Goal: Information Seeking & Learning: Learn about a topic

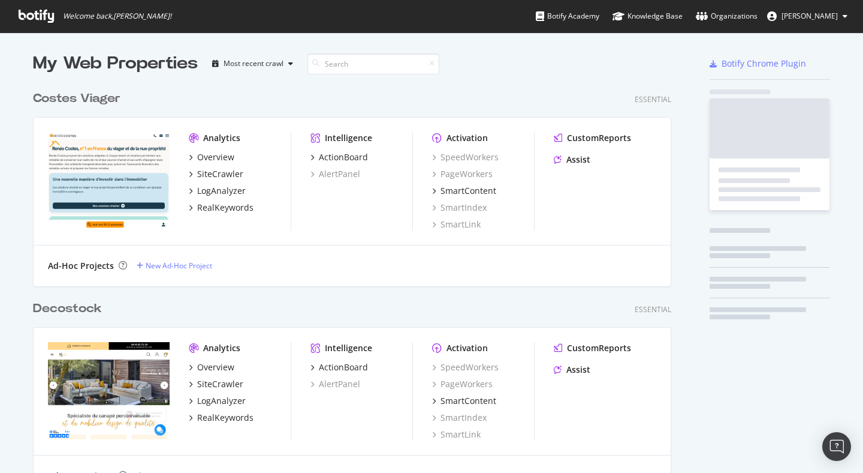
scroll to position [4392, 639]
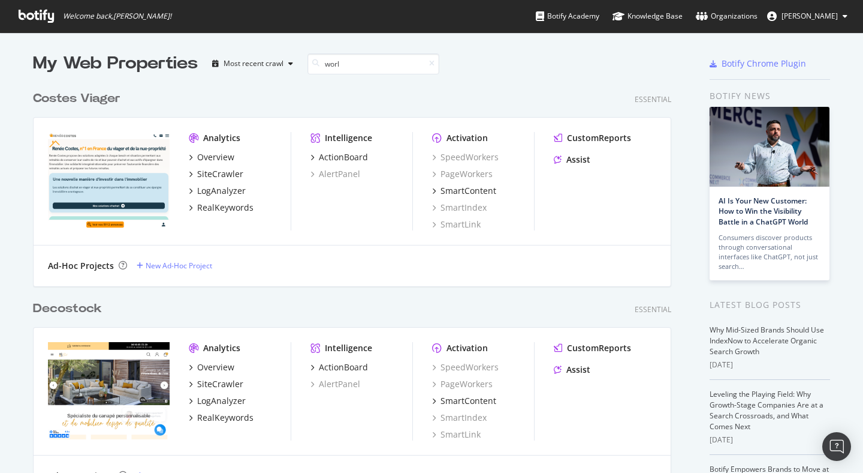
type input "world"
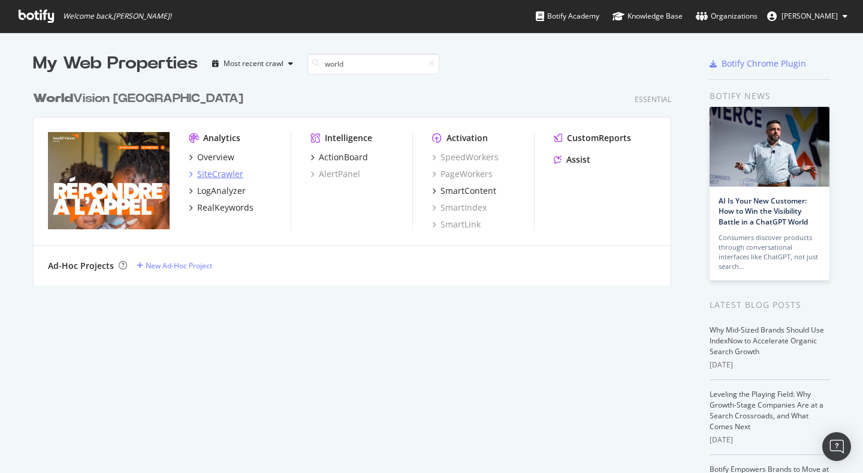
click at [204, 168] on div "SiteCrawler" at bounding box center [220, 174] width 46 height 12
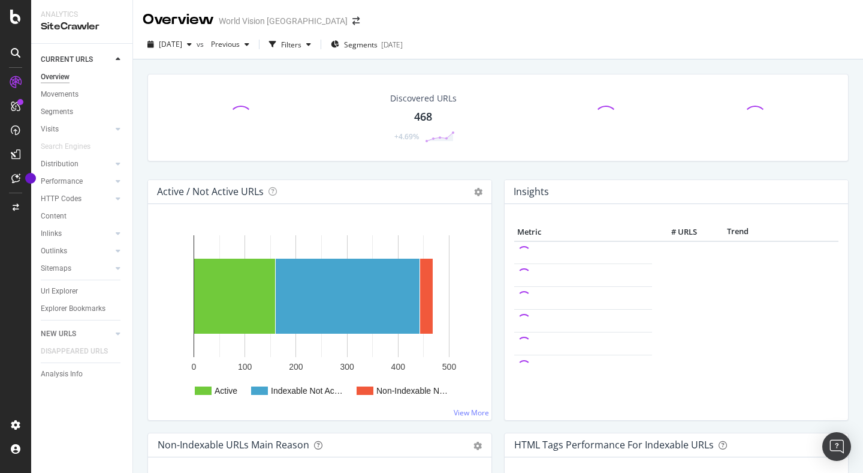
click at [571, 104] on div "Discovered URLs 468 +4.69%" at bounding box center [499, 118] width 702 height 88
click at [561, 98] on div "Discovered URLs 468 +4.69%" at bounding box center [499, 118] width 702 height 88
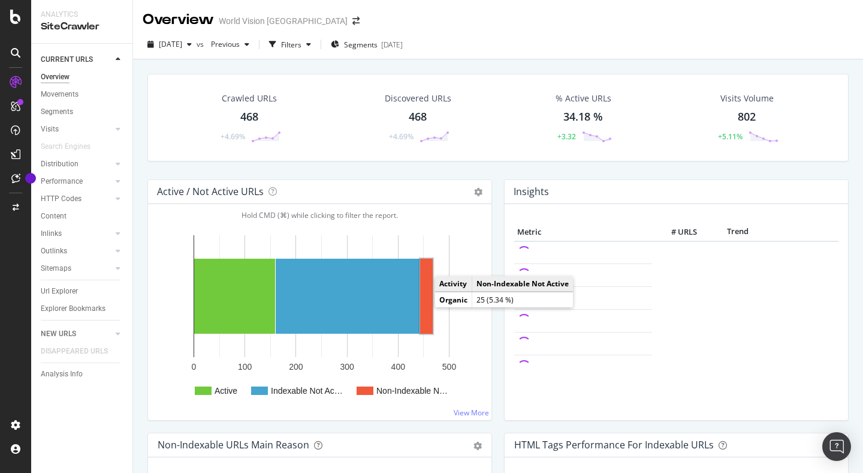
click at [427, 305] on rect "A chart." at bounding box center [426, 295] width 13 height 75
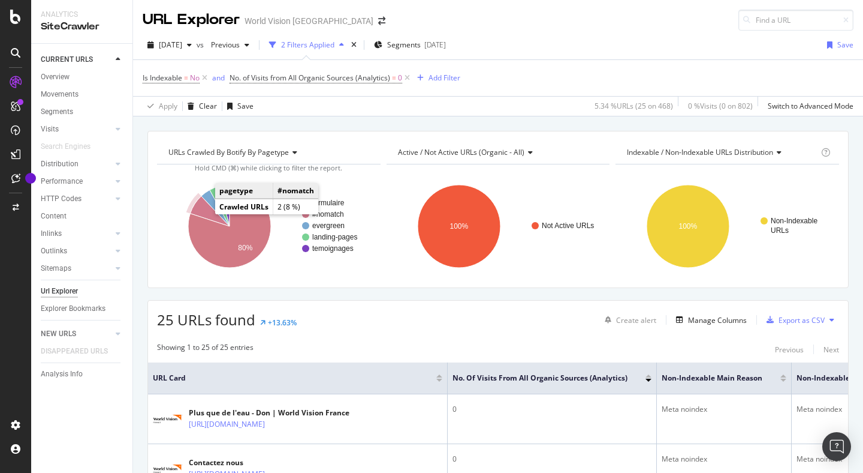
click at [200, 208] on icon "A chart." at bounding box center [210, 211] width 40 height 30
